Goal: Find specific page/section: Find specific page/section

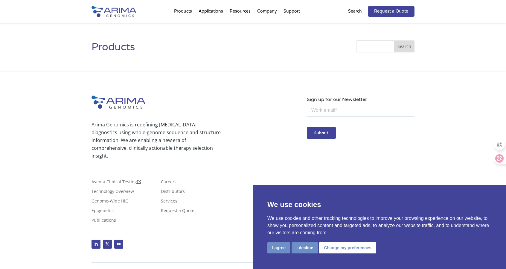
click at [417, 95] on div "Arima Genomics is redefining [MEDICAL_DATA] diagnostics using whole-genome sequ…" at bounding box center [253, 175] width 506 height 208
click at [373, 47] on input "Search" at bounding box center [385, 46] width 58 height 12
paste input "67563"
type input "67563"
click at [394, 40] on button "Search" at bounding box center [404, 46] width 20 height 12
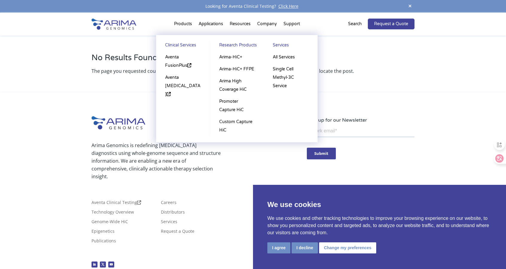
click at [182, 24] on li "Products Clinical Services Aventa FusionPlus Aventa Lymphoma Research Products …" at bounding box center [183, 25] width 25 height 20
click at [182, 22] on li "Products Clinical Services Aventa FusionPlus Aventa Lymphoma Research Products …" at bounding box center [183, 25] width 25 height 20
